Goal: Find specific page/section: Find specific page/section

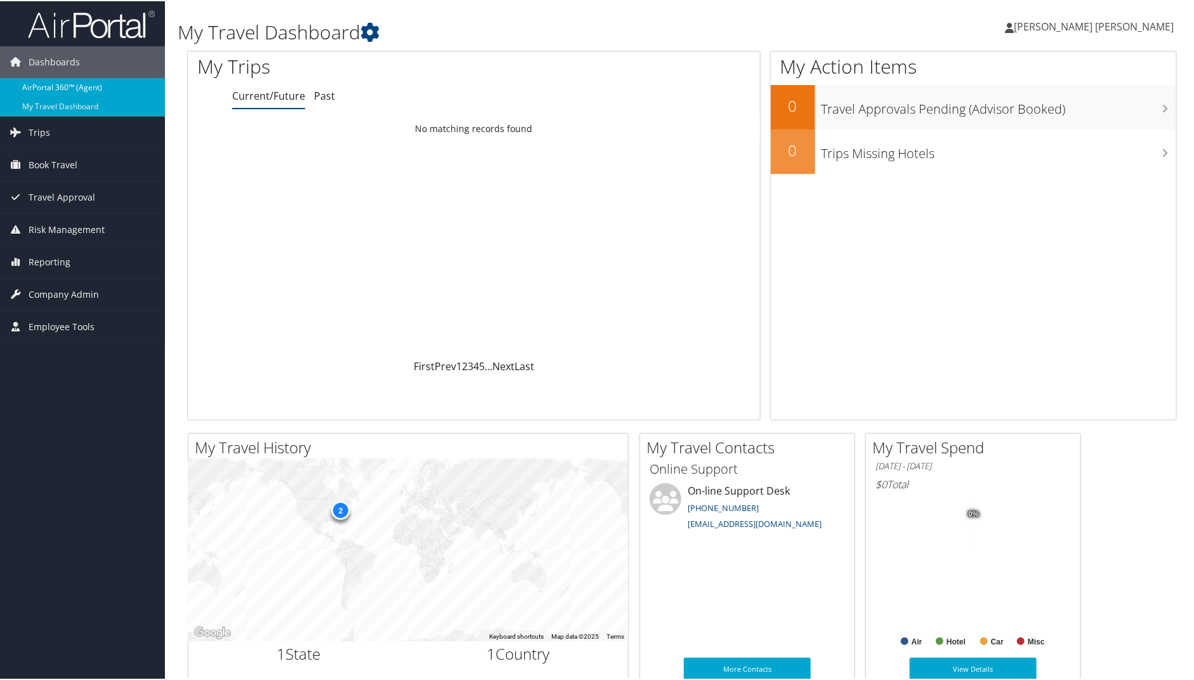
click at [81, 88] on link "AirPortal 360™ (Agent)" at bounding box center [82, 86] width 165 height 19
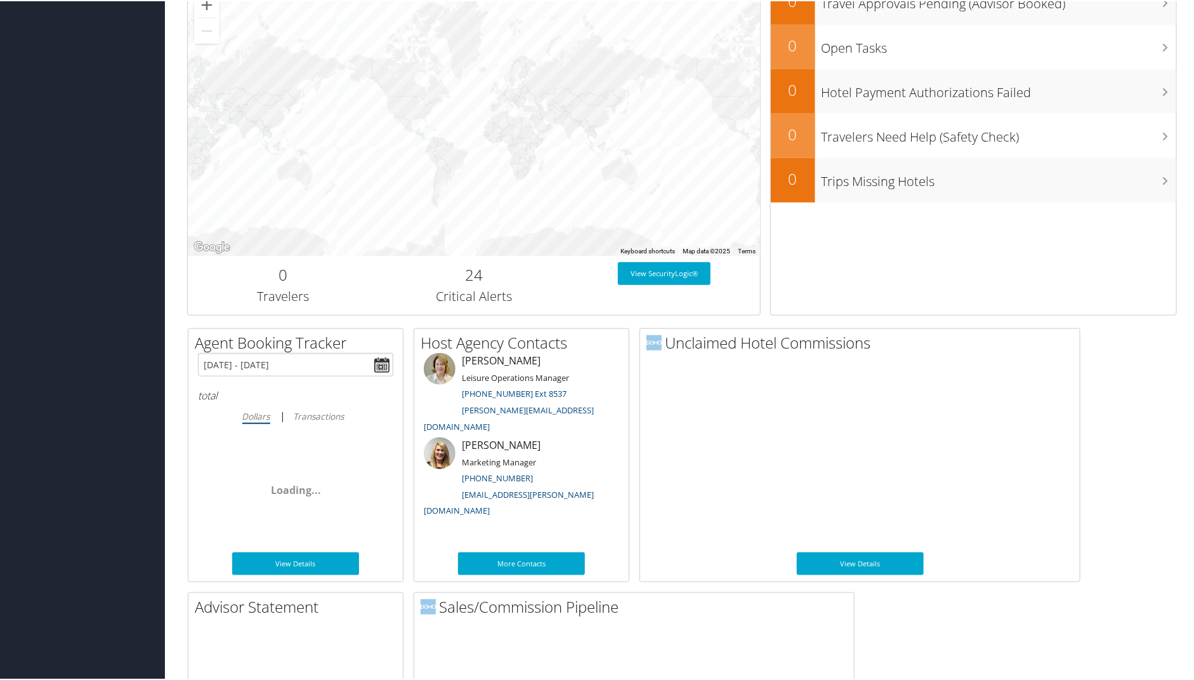
scroll to position [515, 0]
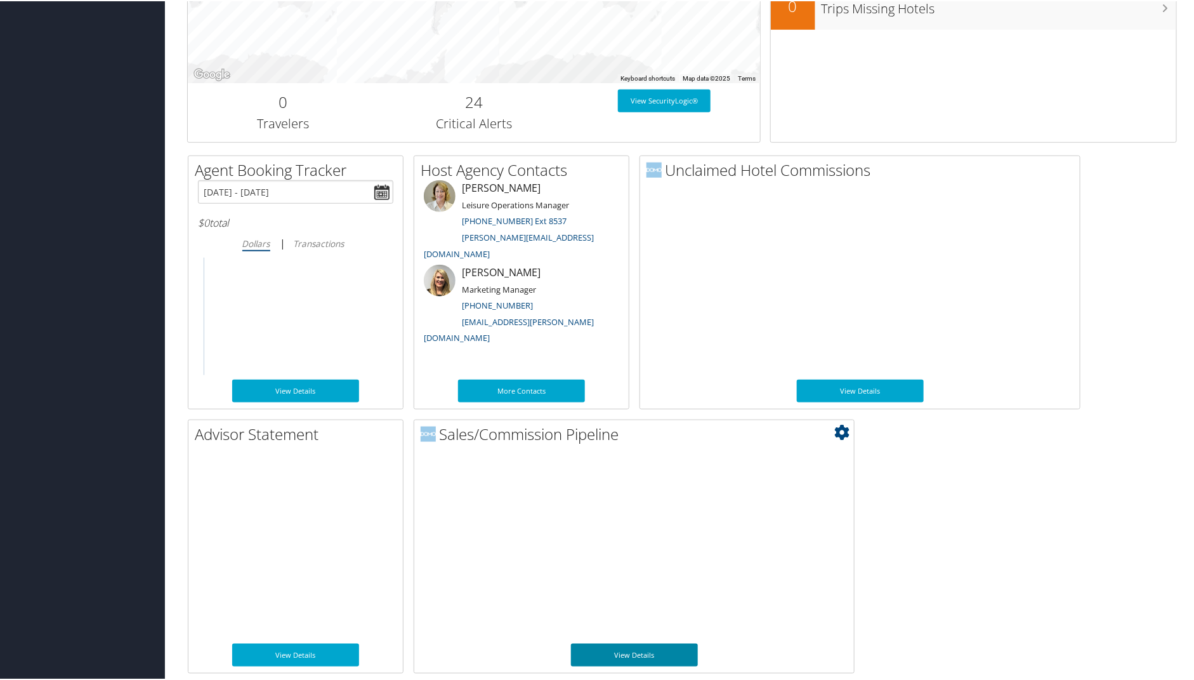
click at [606, 646] on link "View Details" at bounding box center [634, 653] width 127 height 23
